Goal: Register for event/course

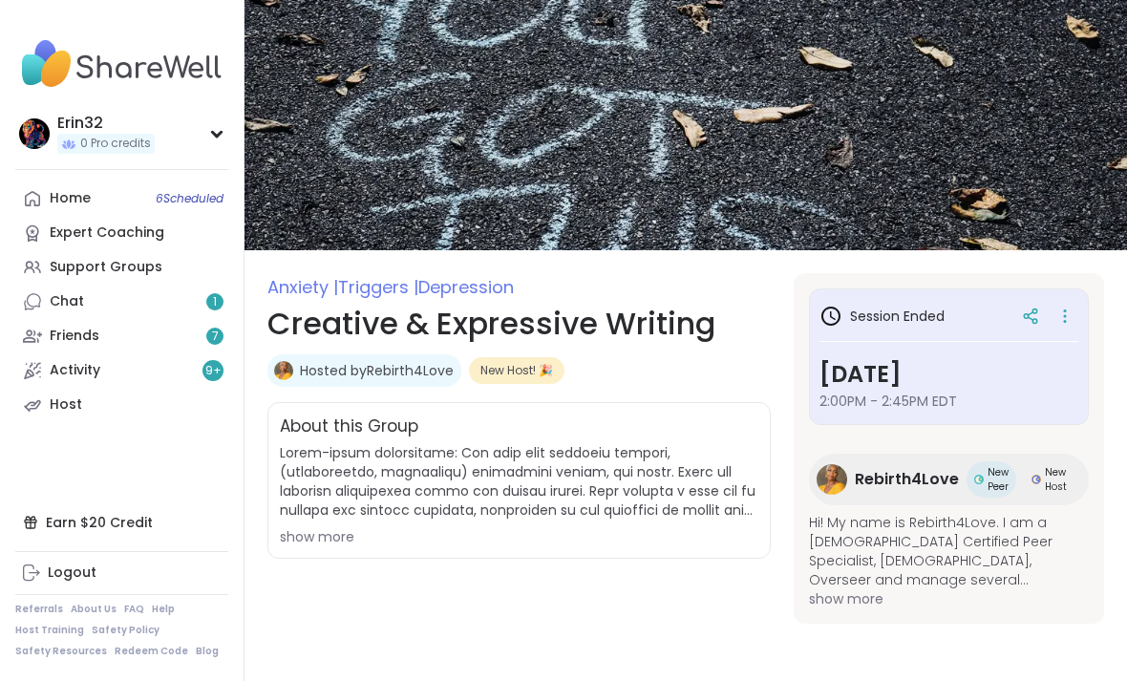
click at [71, 202] on div "Home 6 Scheduled" at bounding box center [70, 198] width 41 height 19
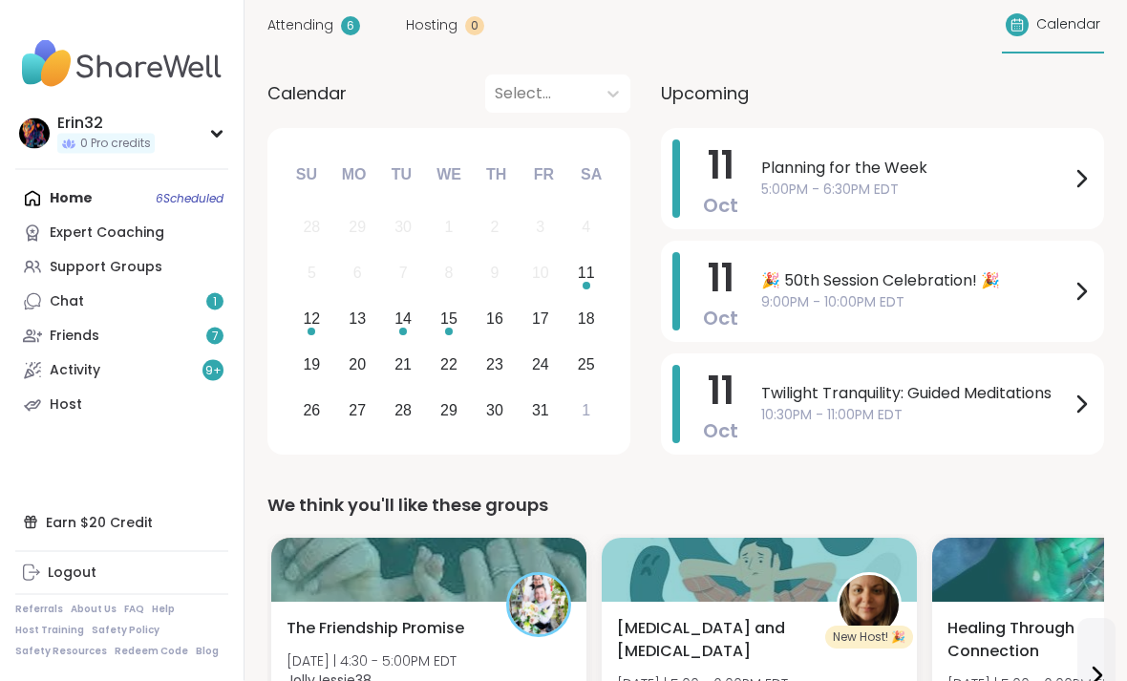
scroll to position [167, 0]
click at [193, 127] on div "Erin32 0 Pro credits" at bounding box center [121, 133] width 213 height 49
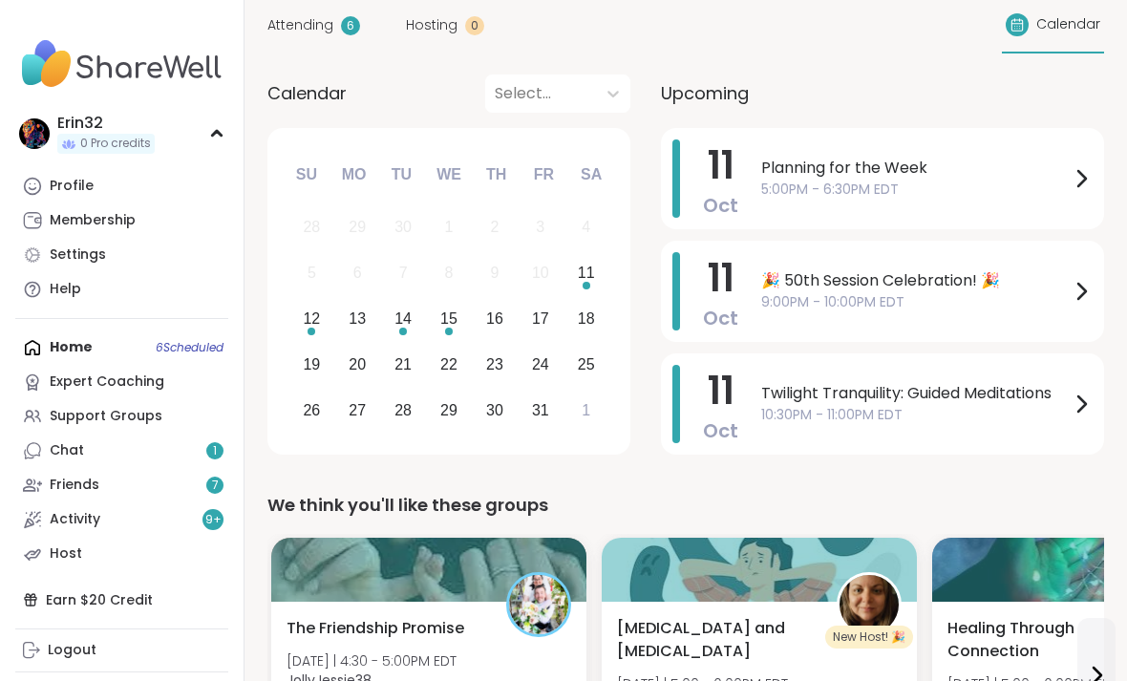
click at [78, 360] on div "Home 6 Scheduled Expert Coaching Support Groups Chat 1 Friends 7 Activity 9 + H…" at bounding box center [121, 451] width 213 height 241
click at [71, 351] on div "Home 6 Scheduled Expert Coaching Support Groups Chat 1 Friends 7 Activity 9 + H…" at bounding box center [121, 451] width 213 height 241
click at [97, 357] on div "Home 6 Scheduled Expert Coaching Support Groups Chat 1 Friends 7 Activity 9 + H…" at bounding box center [121, 451] width 213 height 241
click at [181, 349] on div "Home 6 Scheduled Expert Coaching Support Groups Chat 1 Friends 7 Activity 9 + H…" at bounding box center [121, 451] width 213 height 241
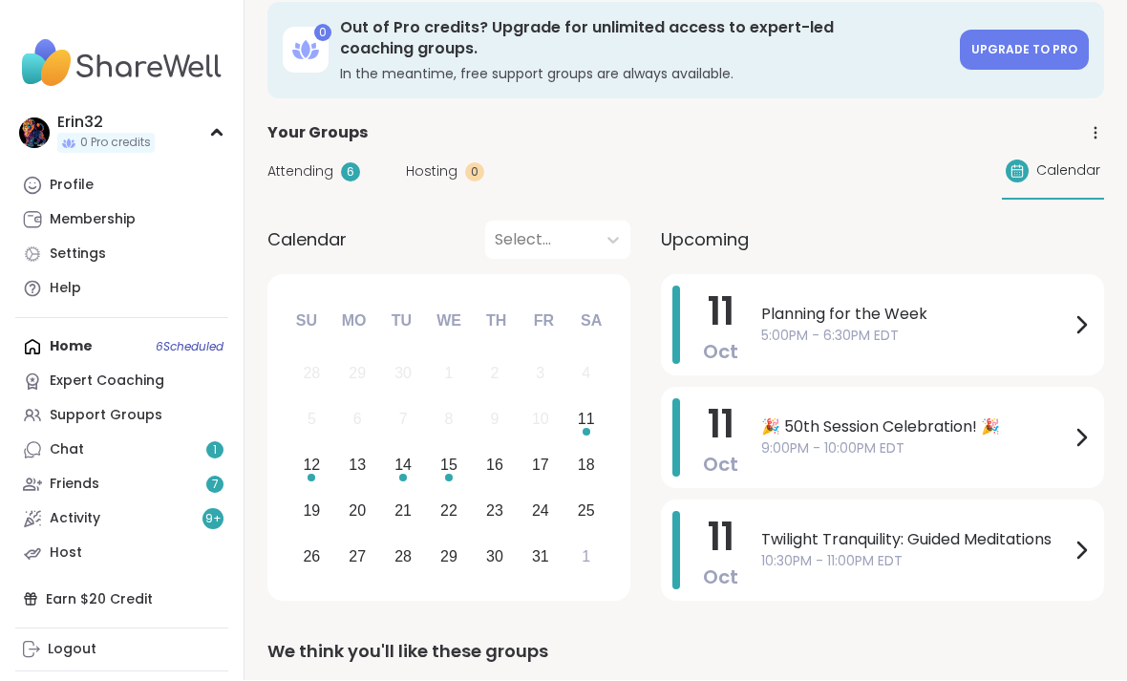
scroll to position [21, 0]
click at [1091, 125] on icon at bounding box center [1095, 132] width 17 height 17
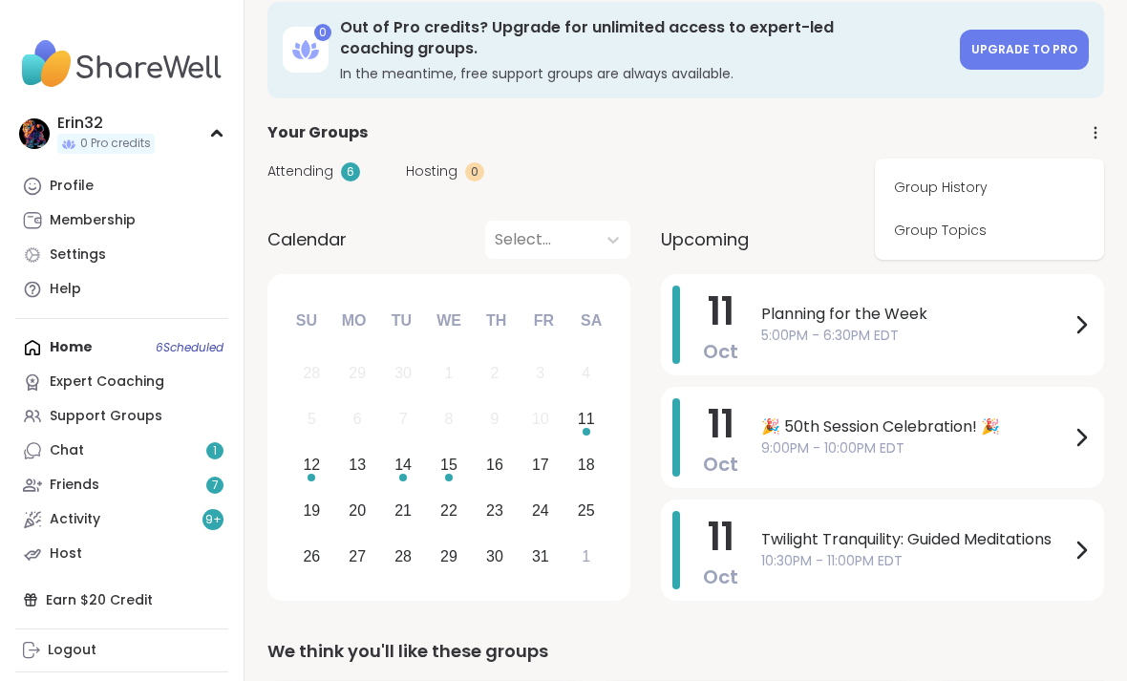
click at [976, 192] on link "Group History" at bounding box center [990, 187] width 214 height 43
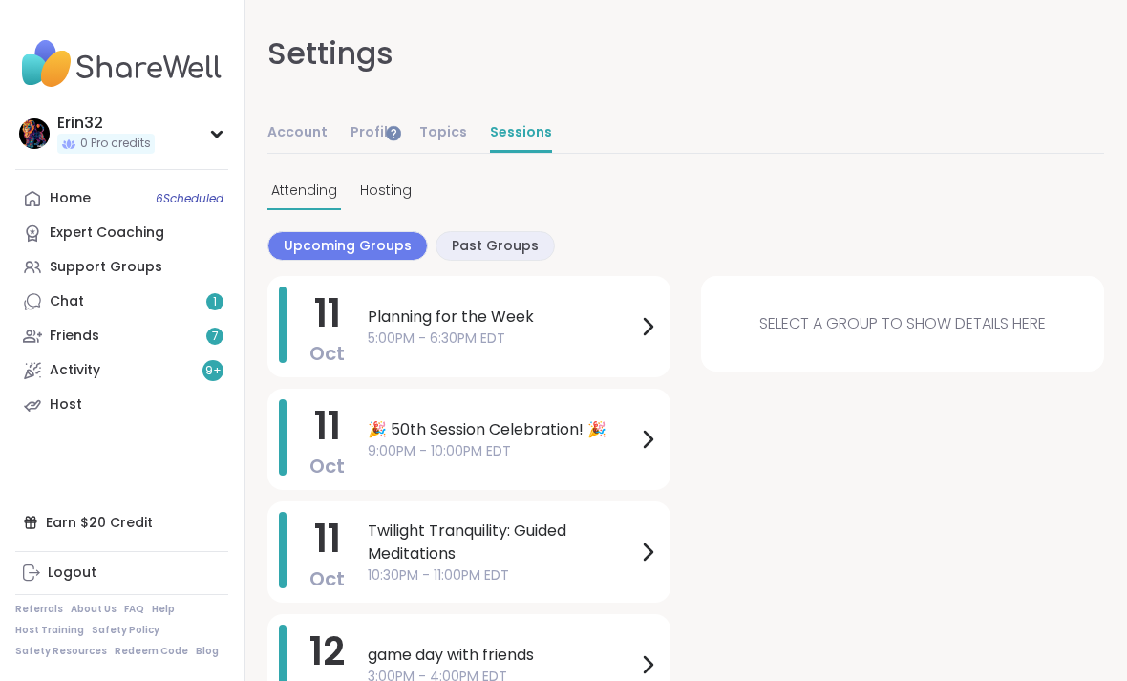
scroll to position [21, 0]
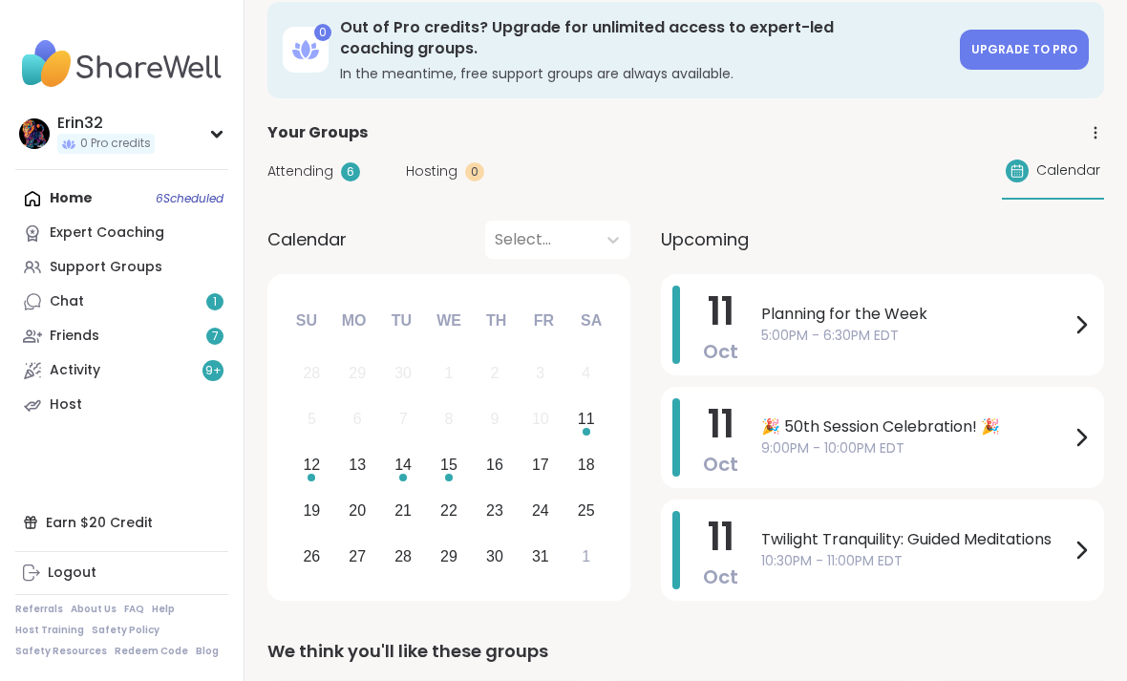
click at [980, 315] on span "Planning for the Week" at bounding box center [915, 314] width 309 height 23
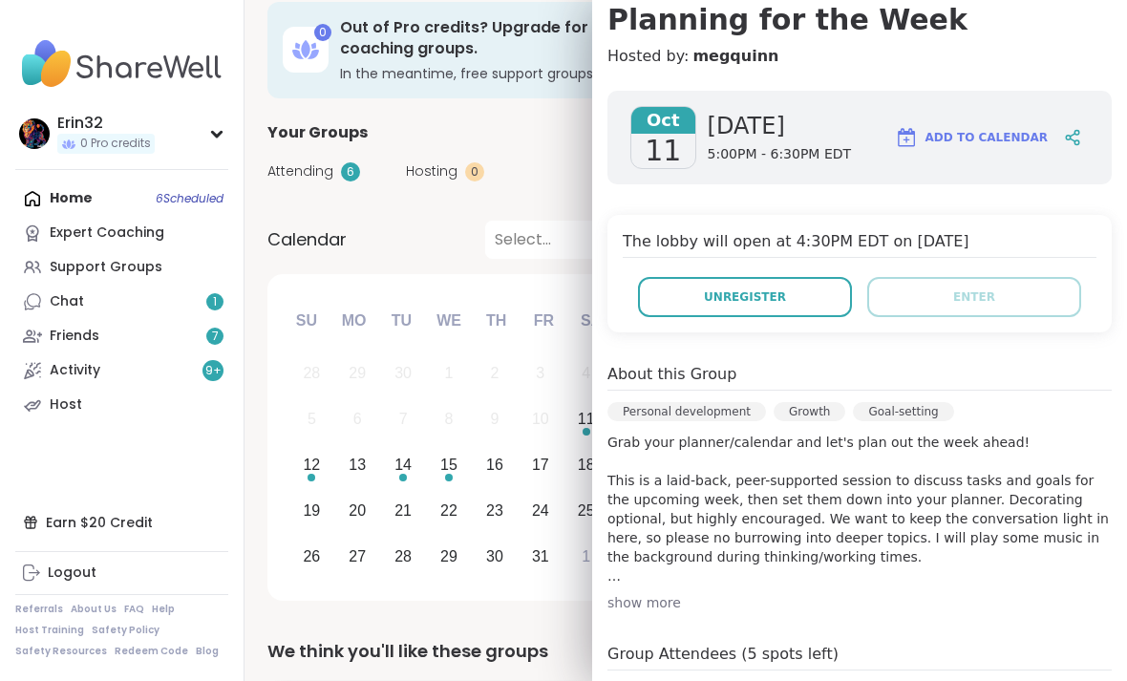
scroll to position [0, 0]
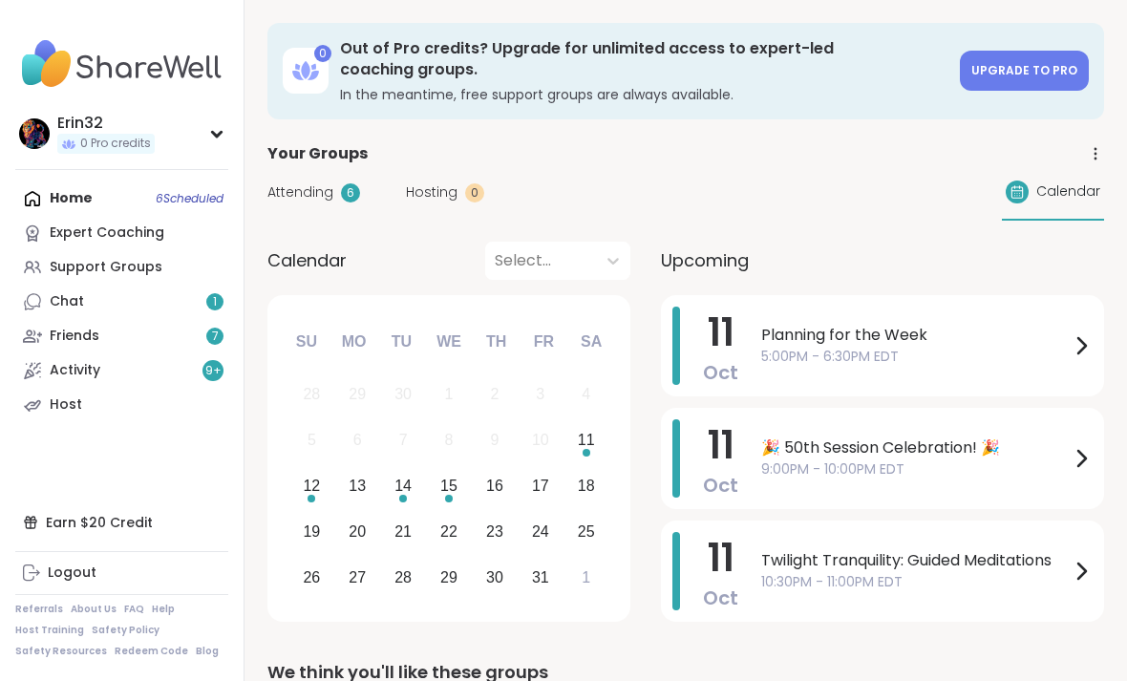
click at [101, 208] on div "Home 6 Scheduled Expert Coaching Support Groups Chat 1 Friends 7 Activity 9 + H…" at bounding box center [121, 301] width 213 height 241
click at [100, 206] on div "Home 6 Scheduled Expert Coaching Support Groups Chat 1 Friends 7 Activity 9 + H…" at bounding box center [121, 301] width 213 height 241
click at [160, 207] on div "Home 6 Scheduled Expert Coaching Support Groups Chat 1 Friends 7 Activity 9 + H…" at bounding box center [121, 301] width 213 height 241
click at [158, 207] on div "Home 6 Scheduled Expert Coaching Support Groups Chat 1 Friends 7 Activity 9 + H…" at bounding box center [121, 301] width 213 height 241
click at [177, 203] on div "Home 6 Scheduled Expert Coaching Support Groups Chat 1 Friends 7 Activity 9 + H…" at bounding box center [121, 301] width 213 height 241
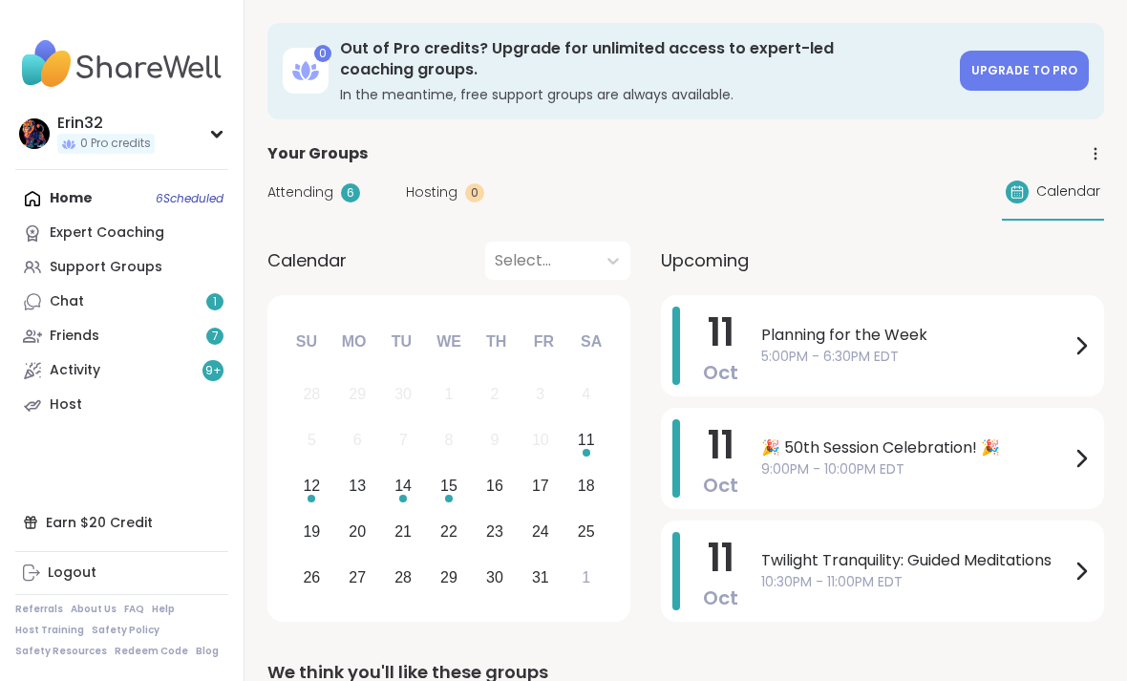
click at [177, 187] on div "Home 6 Scheduled Expert Coaching Support Groups Chat 1 Friends 7 Activity 9 + H…" at bounding box center [121, 301] width 213 height 241
click at [89, 198] on div "Home 6 Scheduled Expert Coaching Support Groups Chat 1 Friends 7 Activity 9 + H…" at bounding box center [121, 301] width 213 height 241
click at [982, 340] on span "Planning for the Week" at bounding box center [915, 335] width 309 height 23
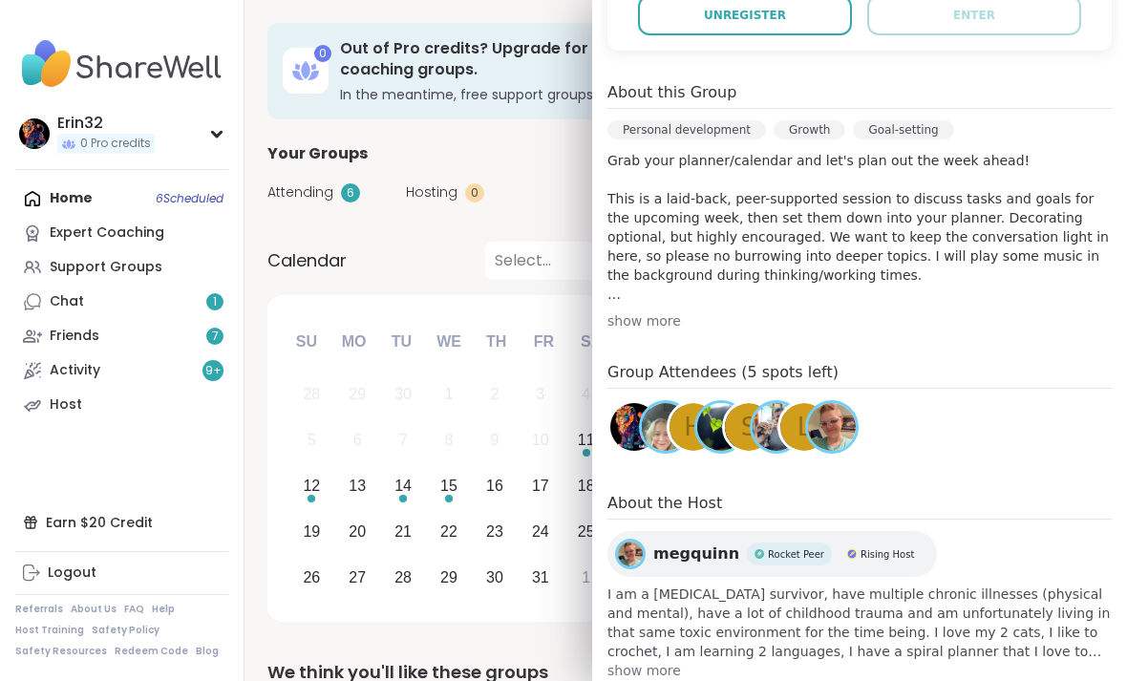
scroll to position [477, 0]
